Goal: Check status

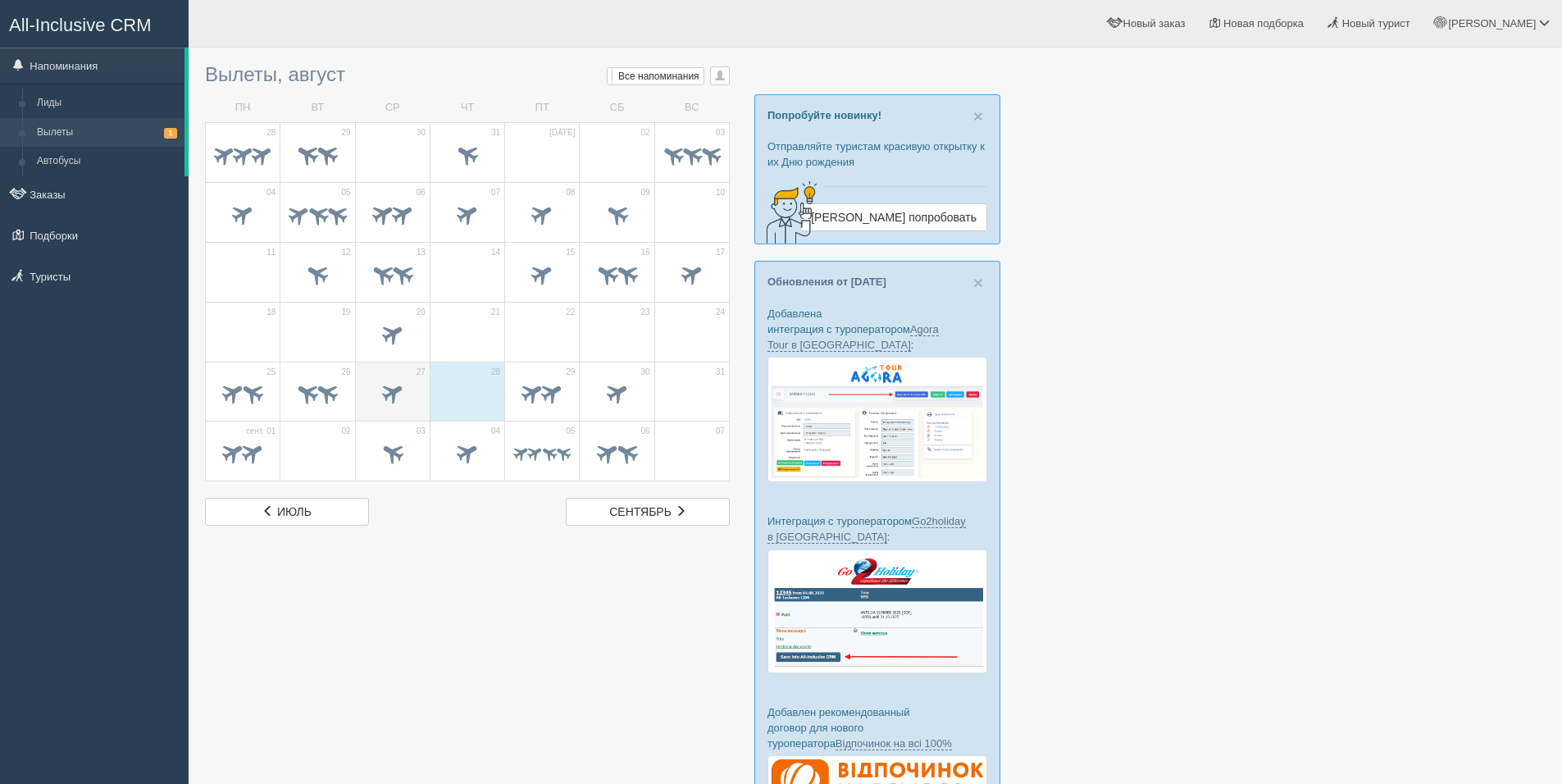
click at [392, 392] on span at bounding box center [392, 393] width 27 height 27
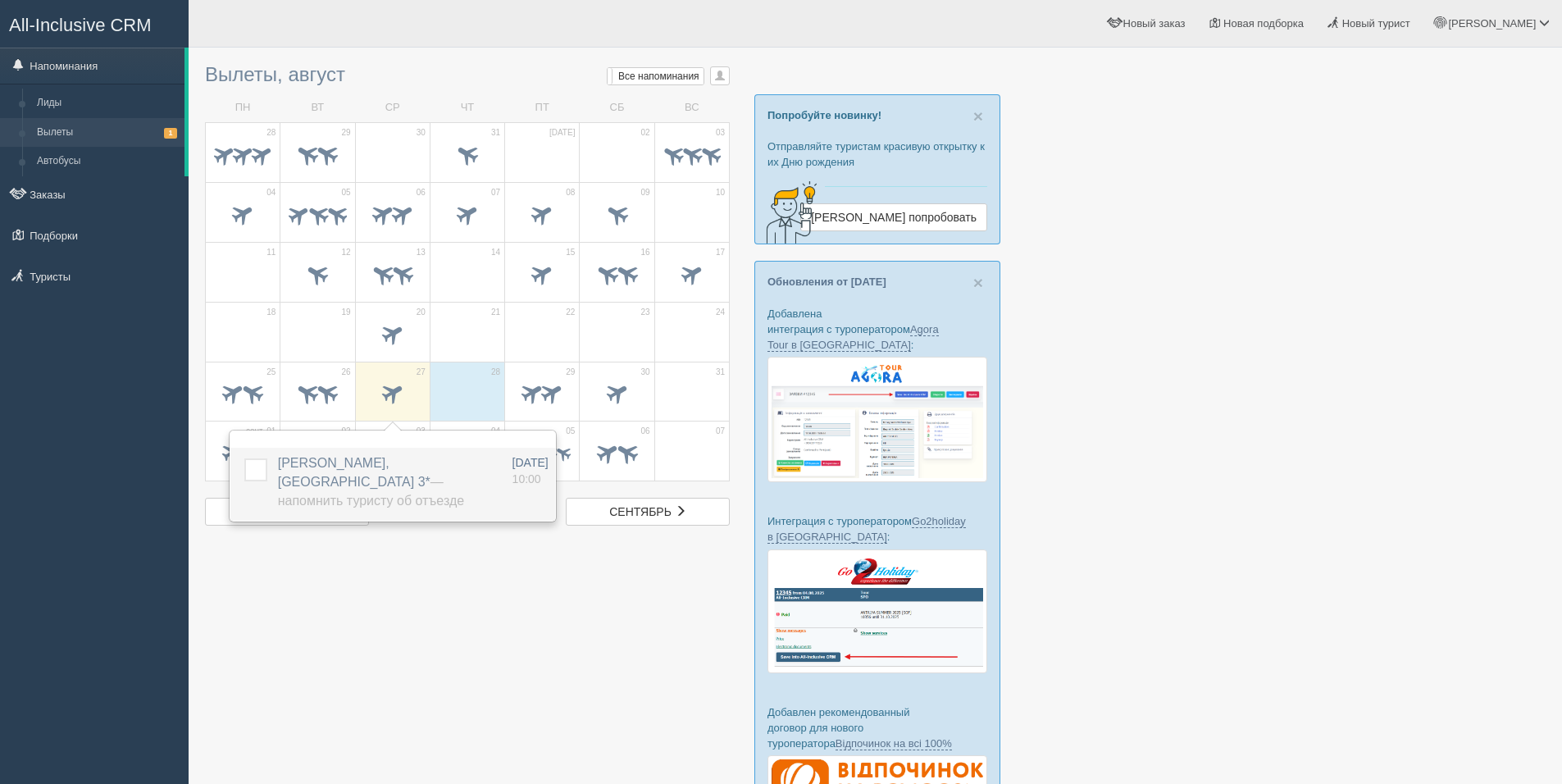
click at [360, 473] on label "KOLCHIN KIRILL, Meriton Hotel 3* — Напомнить туристу об отъезде" at bounding box center [385, 482] width 213 height 56
click at [245, 458] on label at bounding box center [245, 458] width 0 height 0
click at [0, 0] on input "checkbox" at bounding box center [0, 0] width 0 height 0
click at [579, 408] on td "29" at bounding box center [542, 392] width 75 height 60
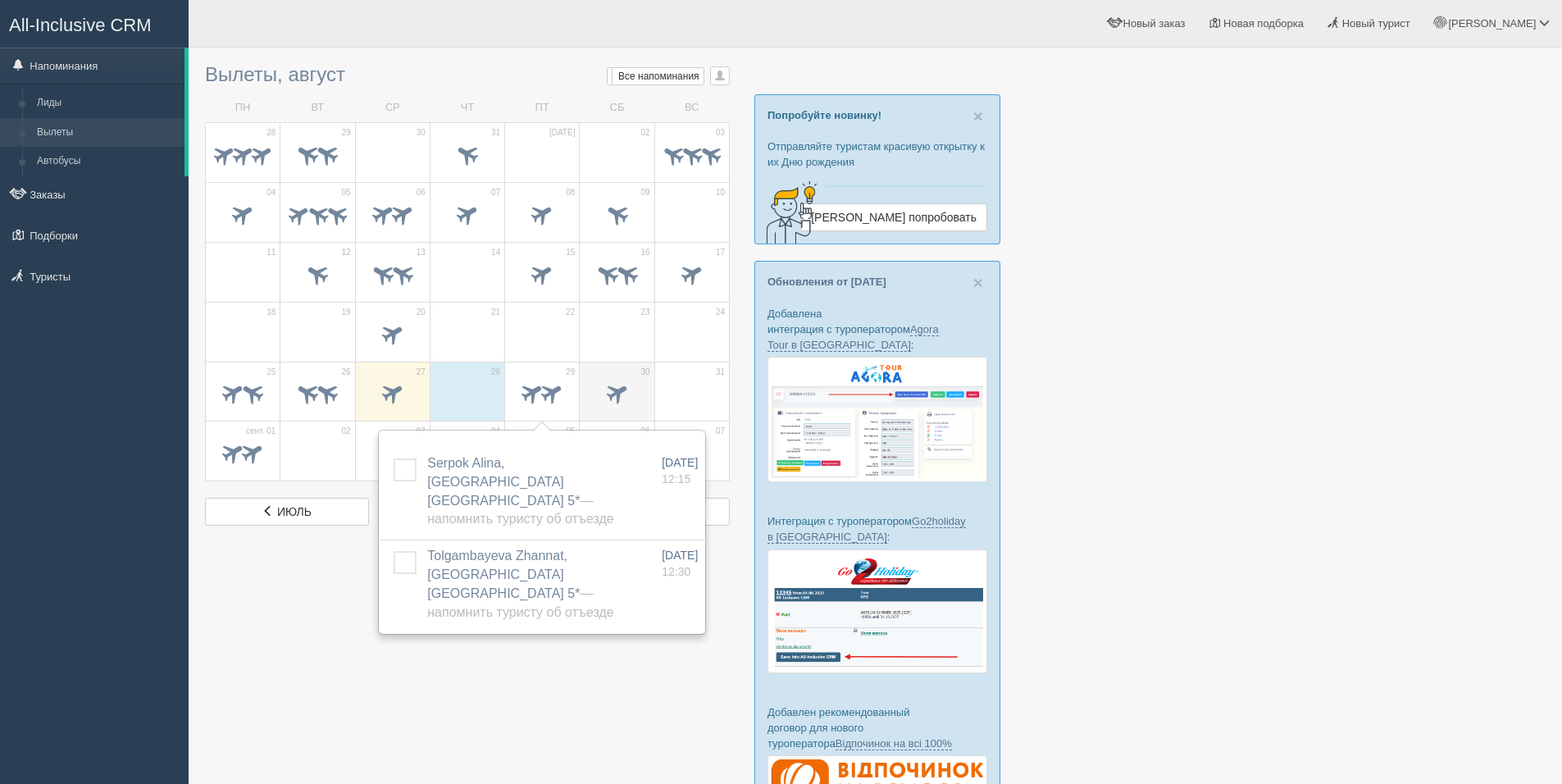
click at [635, 395] on span at bounding box center [616, 395] width 57 height 28
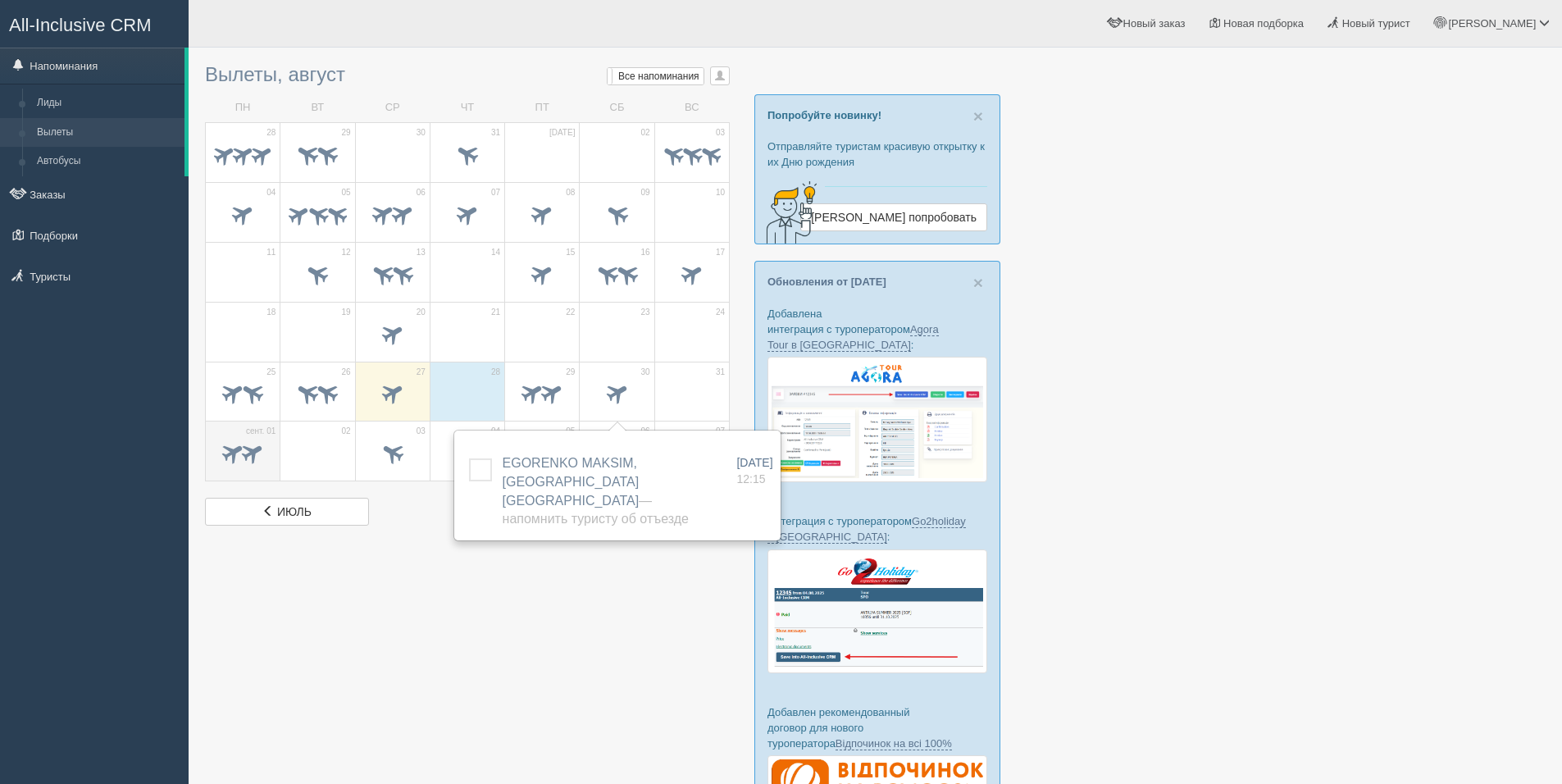
click at [245, 445] on span at bounding box center [234, 453] width 27 height 27
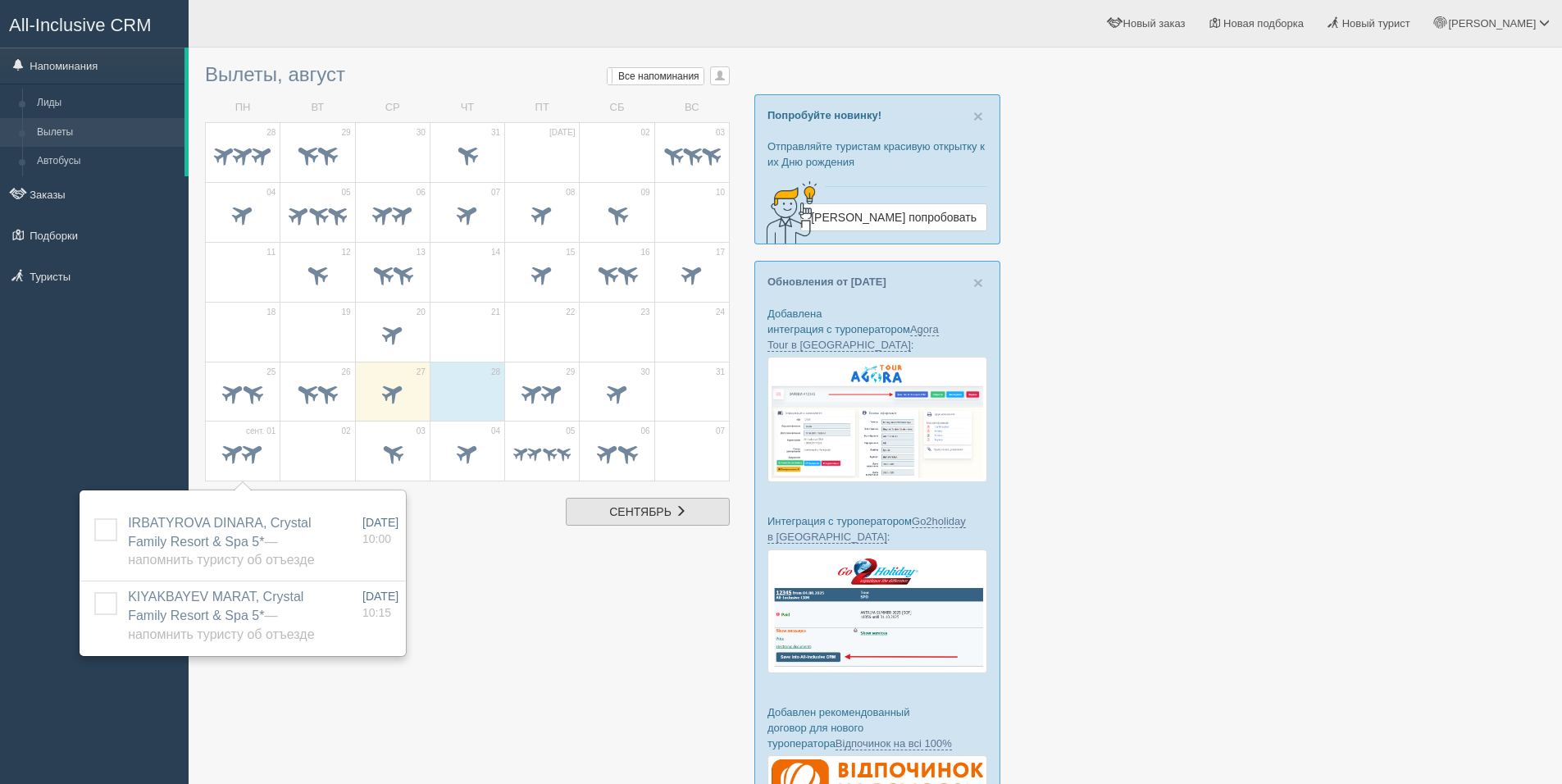
click at [630, 509] on span "сентябрь" at bounding box center [640, 511] width 63 height 13
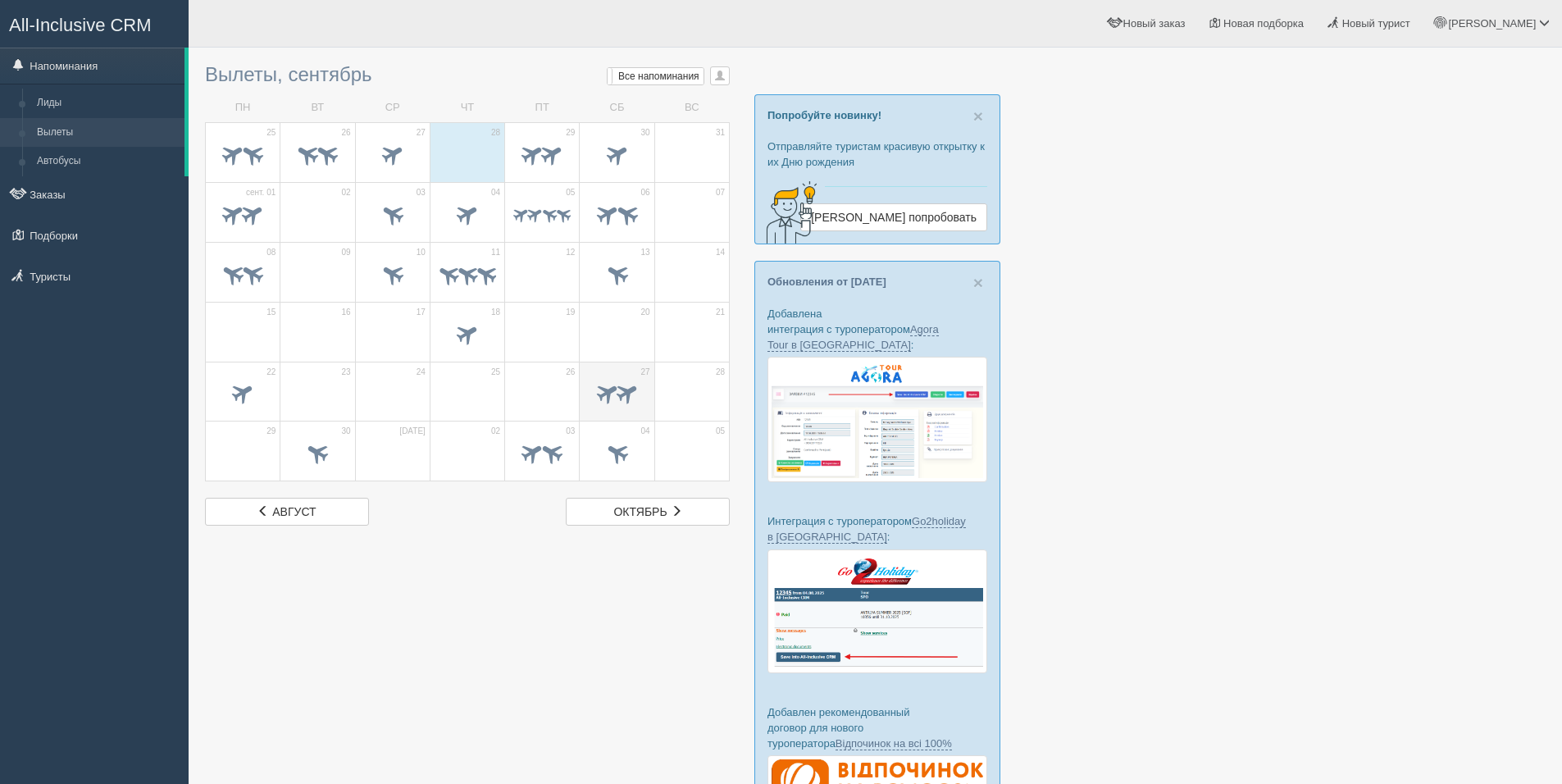
click at [628, 393] on span at bounding box center [627, 393] width 27 height 27
